Goal: Find specific page/section: Find specific page/section

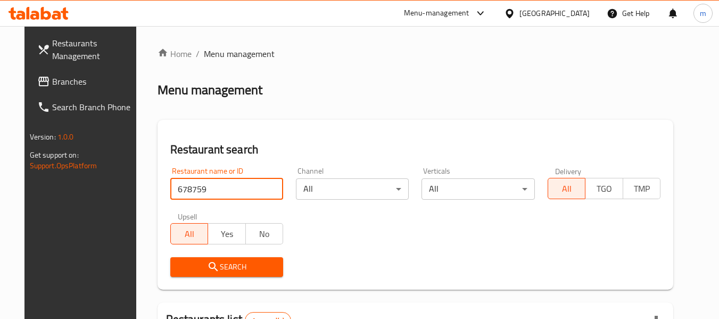
scroll to position [147, 0]
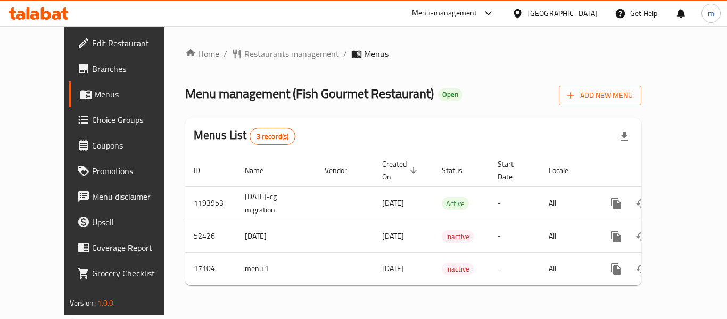
click at [576, 12] on div "[GEOGRAPHIC_DATA]" at bounding box center [562, 13] width 70 height 12
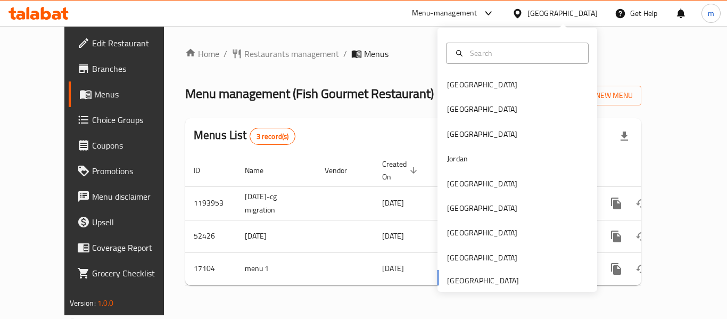
click at [47, 13] on icon at bounding box center [46, 13] width 10 height 13
